Goal: Information Seeking & Learning: Learn about a topic

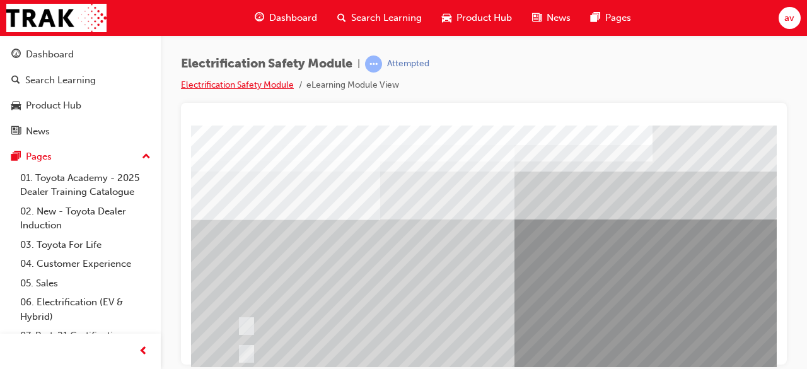
click at [221, 87] on link "Electrification Safety Module" at bounding box center [237, 84] width 113 height 11
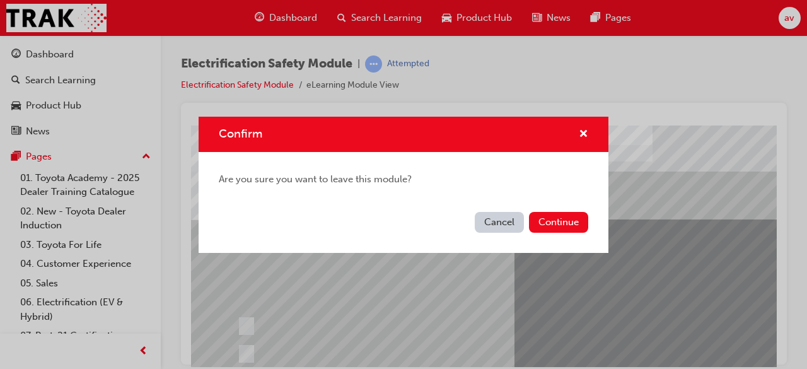
click at [500, 221] on button "Cancel" at bounding box center [499, 222] width 49 height 21
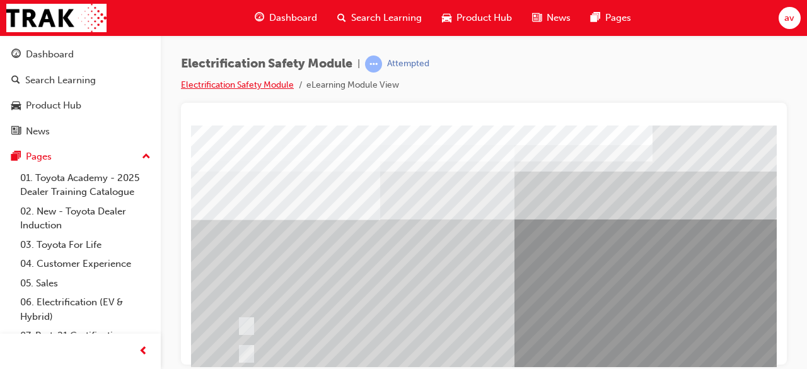
click at [265, 85] on link "Electrification Safety Module" at bounding box center [237, 84] width 113 height 11
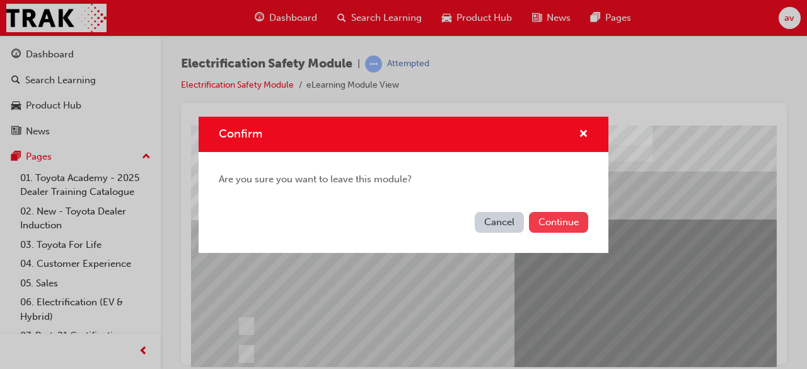
click at [560, 222] on button "Continue" at bounding box center [558, 222] width 59 height 21
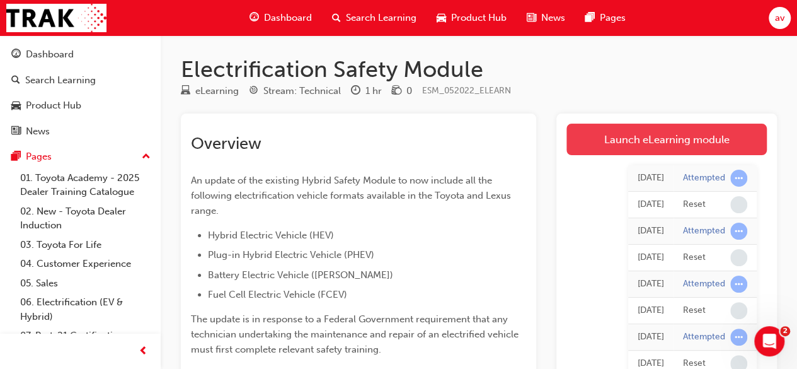
click at [649, 142] on link "Launch eLearning module" at bounding box center [667, 140] width 200 height 32
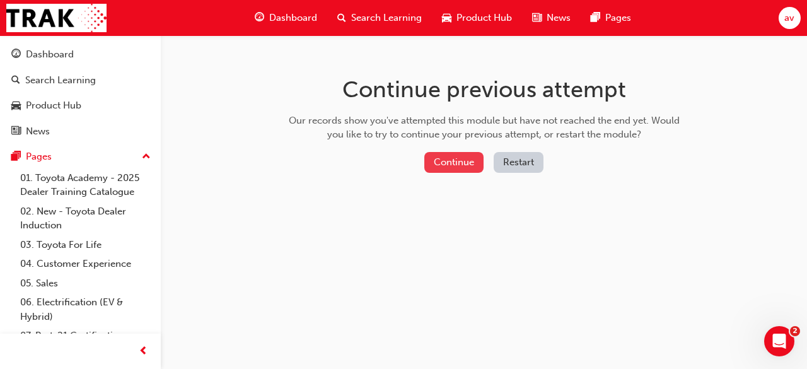
click at [451, 163] on button "Continue" at bounding box center [453, 162] width 59 height 21
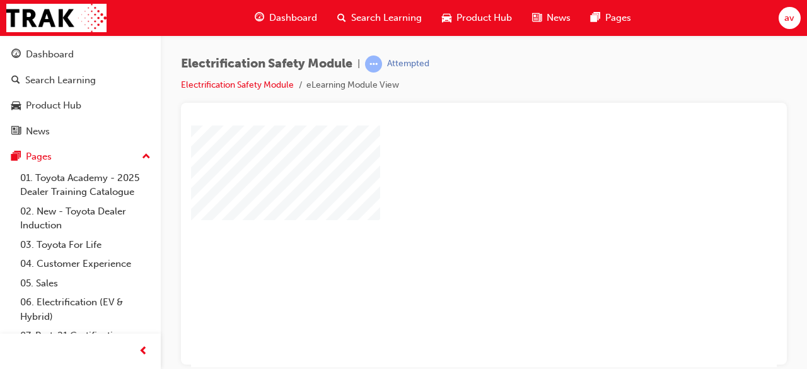
click at [447, 209] on div "play" at bounding box center [447, 209] width 0 height 0
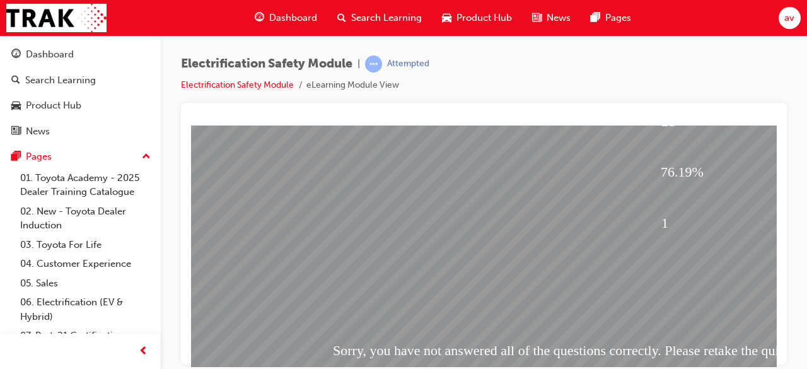
scroll to position [241, 0]
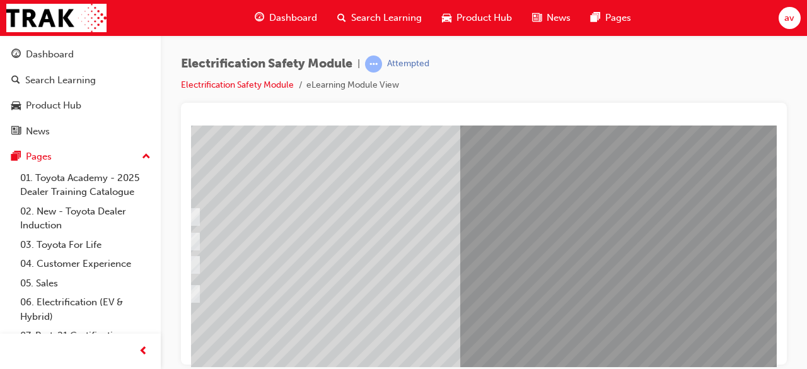
scroll to position [101, 50]
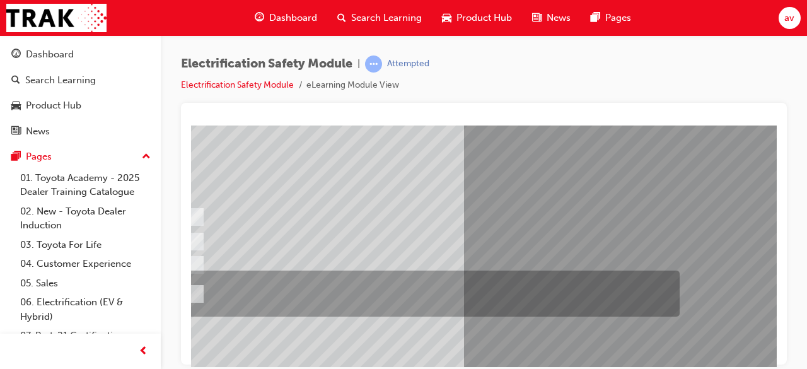
click at [198, 289] on input "The Plug-in Hybrid Electric has AC charging capability via a wall box charger a…" at bounding box center [194, 294] width 14 height 14
radio input "true"
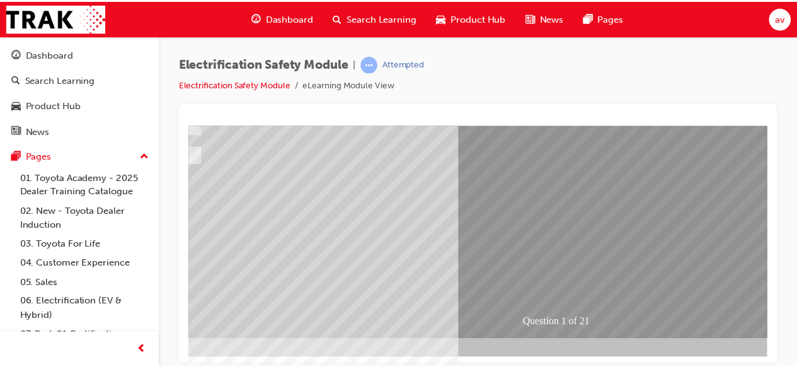
scroll to position [241, 50]
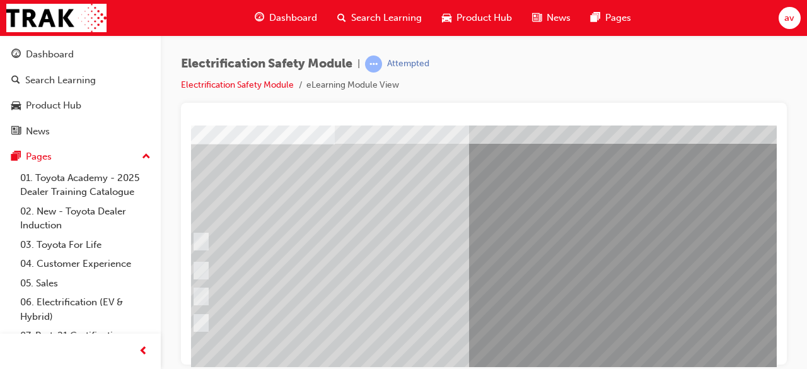
scroll to position [76, 50]
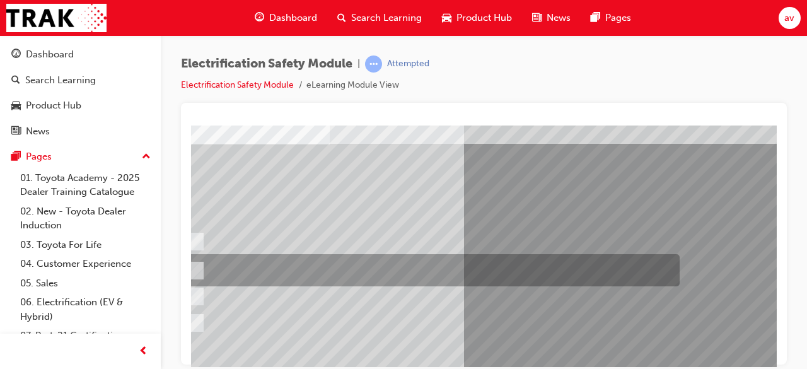
click at [200, 270] on div at bounding box center [429, 270] width 493 height 32
radio input "true"
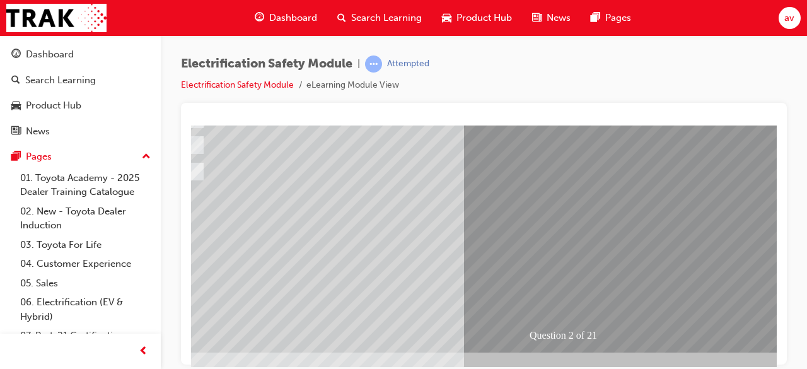
scroll to position [241, 50]
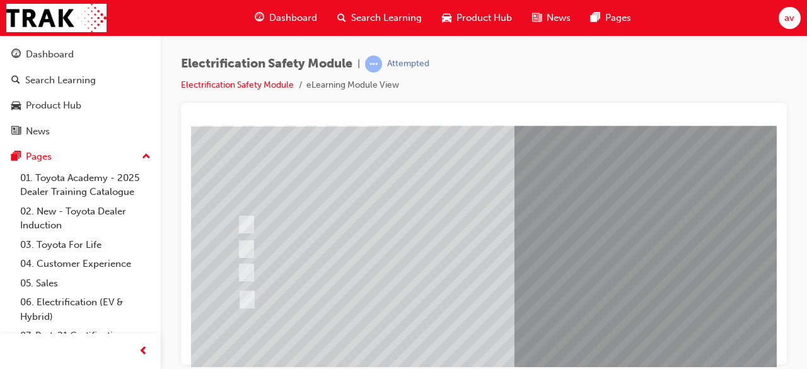
scroll to position [101, 0]
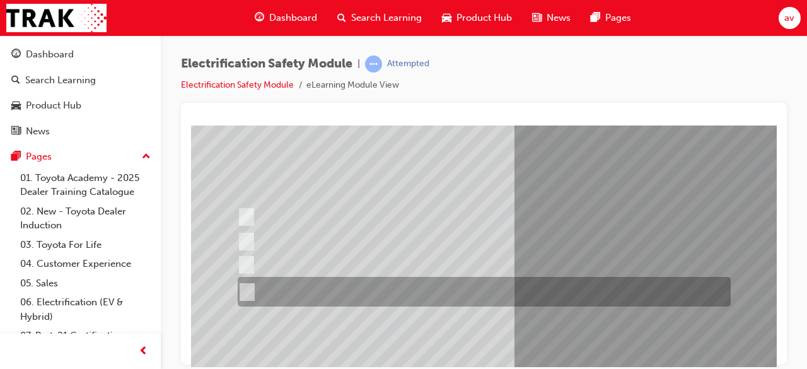
click at [246, 291] on input "The FCEV produces electric power via a Fuel Cell Stack supporting the Hybrid ba…" at bounding box center [245, 292] width 14 height 14
radio input "true"
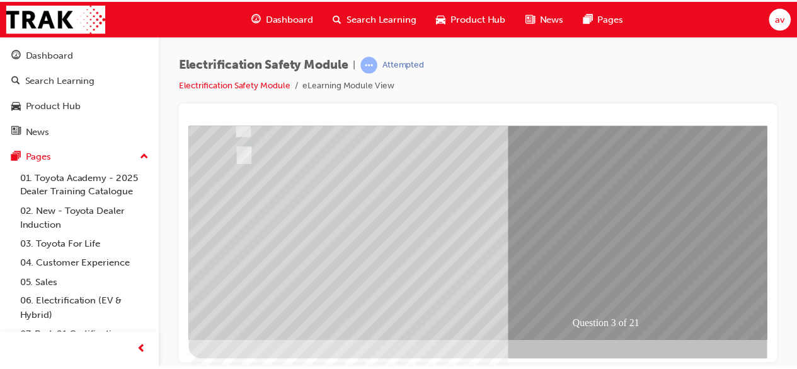
scroll to position [241, 0]
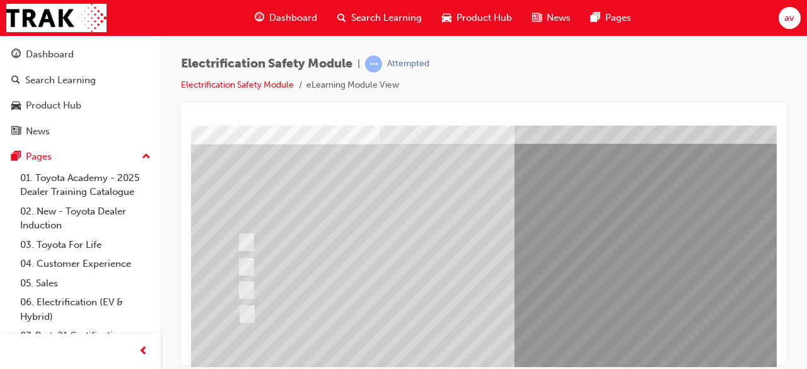
scroll to position [76, 0]
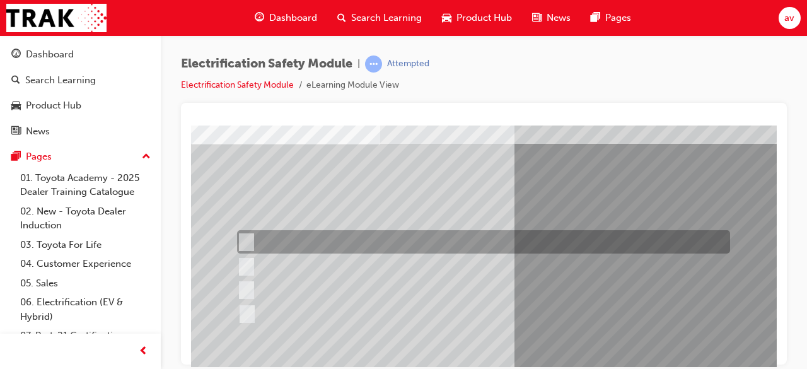
click at [247, 238] on input "Special exterior colours" at bounding box center [243, 242] width 14 height 14
checkbox input "true"
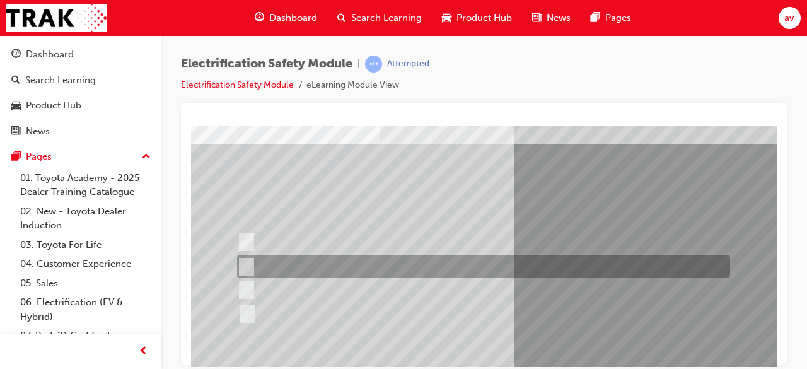
click at [250, 267] on input "EV or H2 labels on the License Plate." at bounding box center [243, 267] width 14 height 14
checkbox input "true"
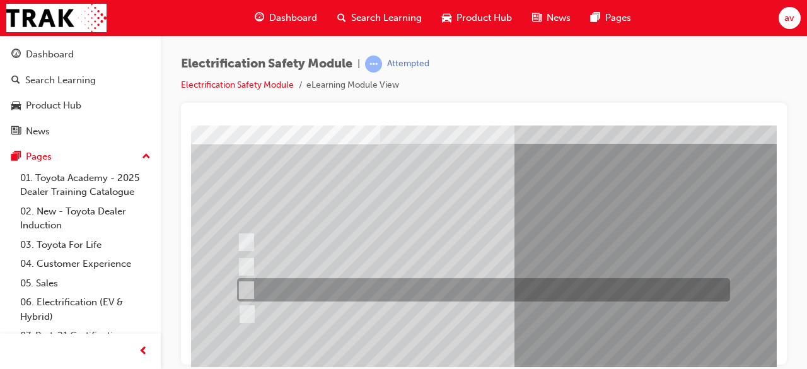
click at [245, 284] on input "Different body style." at bounding box center [243, 290] width 14 height 14
checkbox input "true"
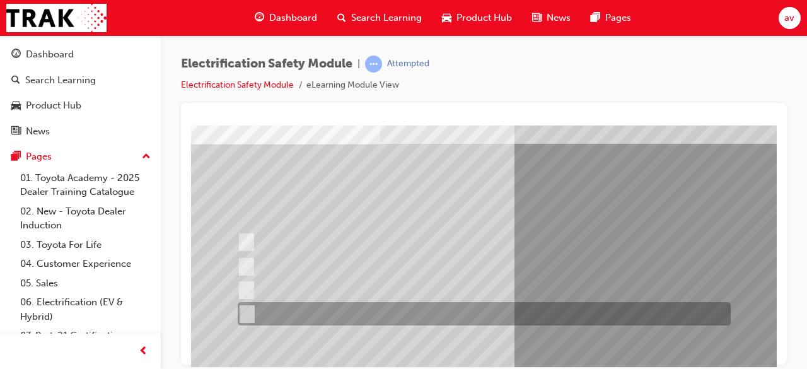
click at [247, 314] on input "Charge ports or H2 Filler Port in place of a Fuel Filler." at bounding box center [244, 314] width 14 height 14
checkbox input "false"
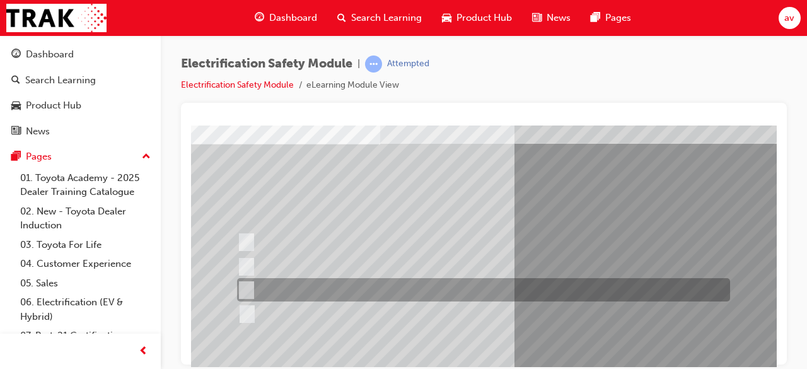
click at [248, 290] on input "Different body style." at bounding box center [243, 290] width 14 height 14
checkbox input "false"
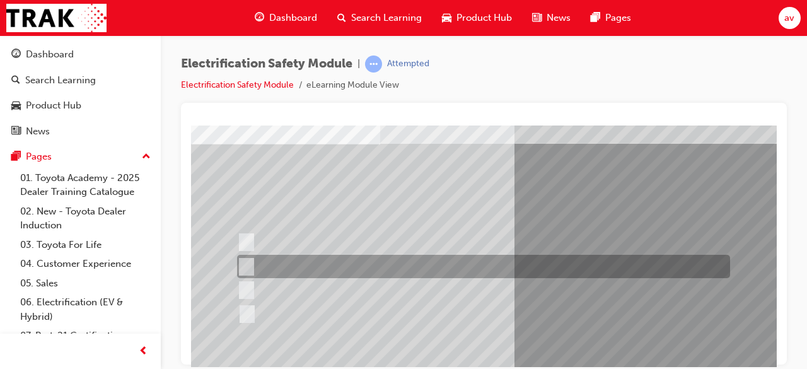
click at [245, 265] on input "EV or H2 labels on the License Plate." at bounding box center [243, 267] width 14 height 14
checkbox input "false"
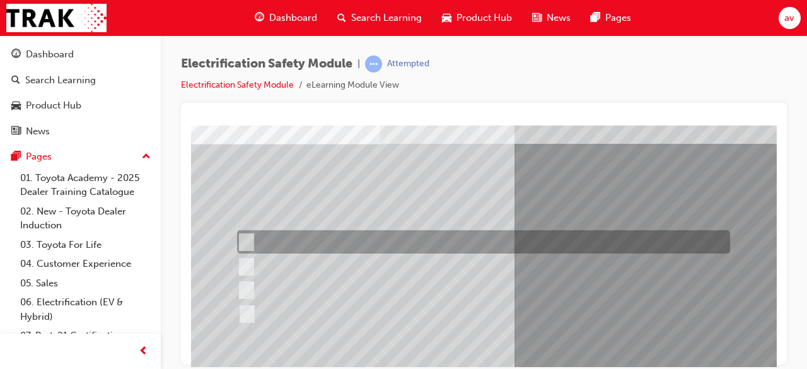
click at [250, 238] on input "Special exterior colours" at bounding box center [243, 242] width 14 height 14
checkbox input "false"
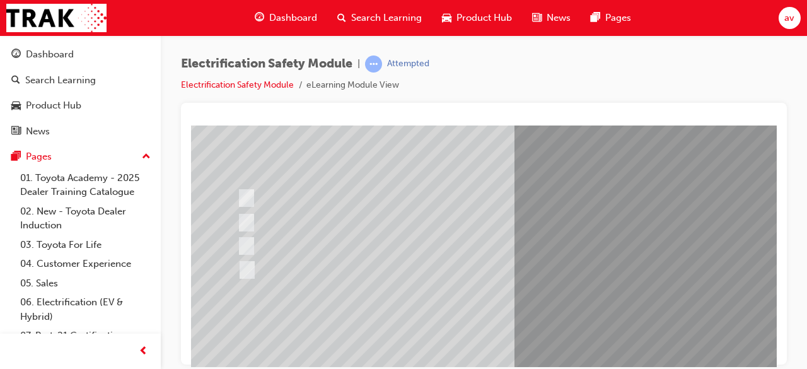
scroll to position [101, 0]
